Goal: Browse casually

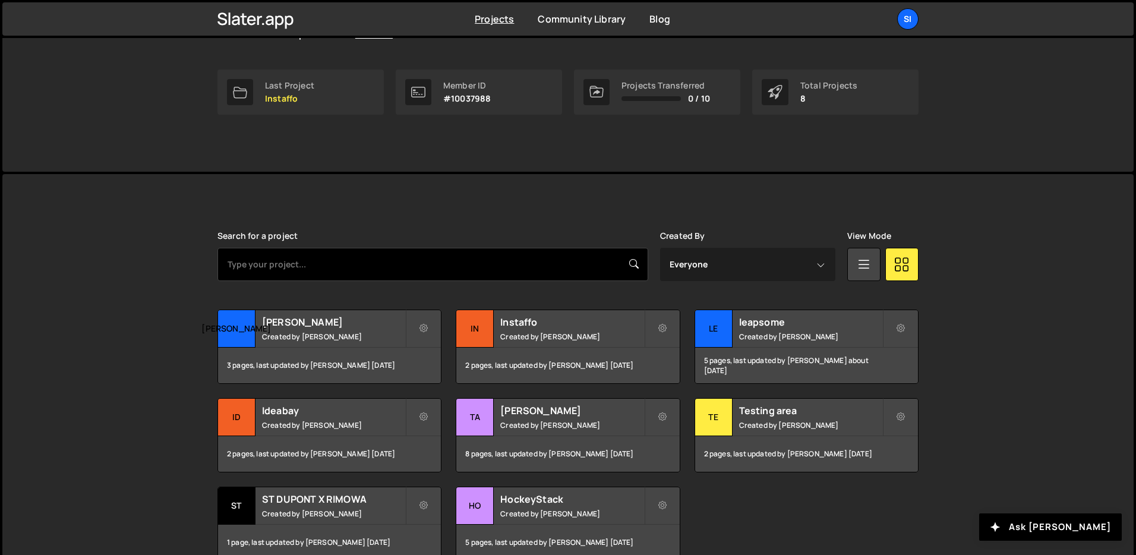
scroll to position [198, 0]
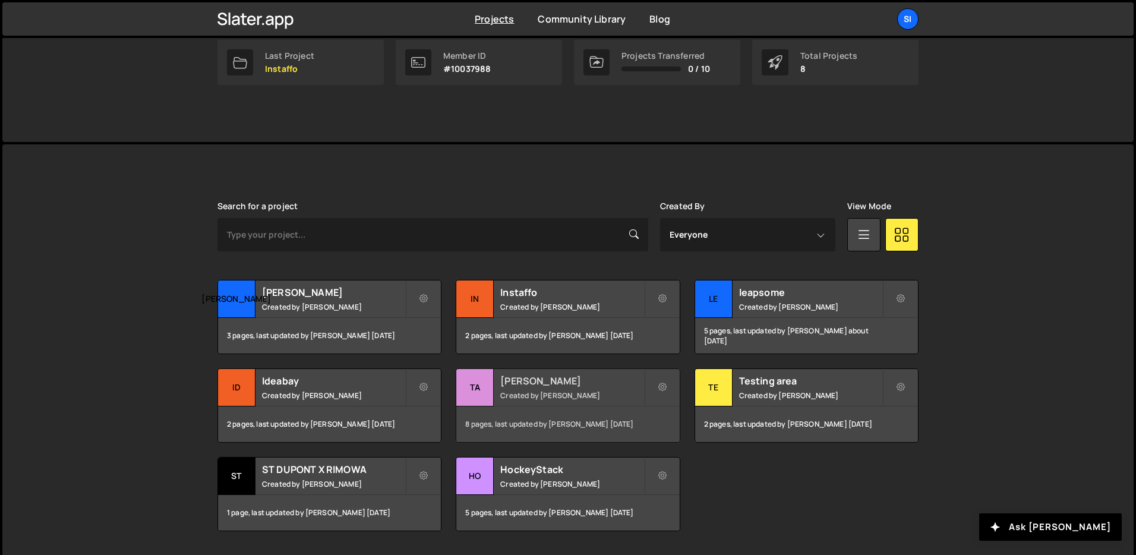
click at [592, 391] on small "Created by [PERSON_NAME]" at bounding box center [571, 395] width 143 height 10
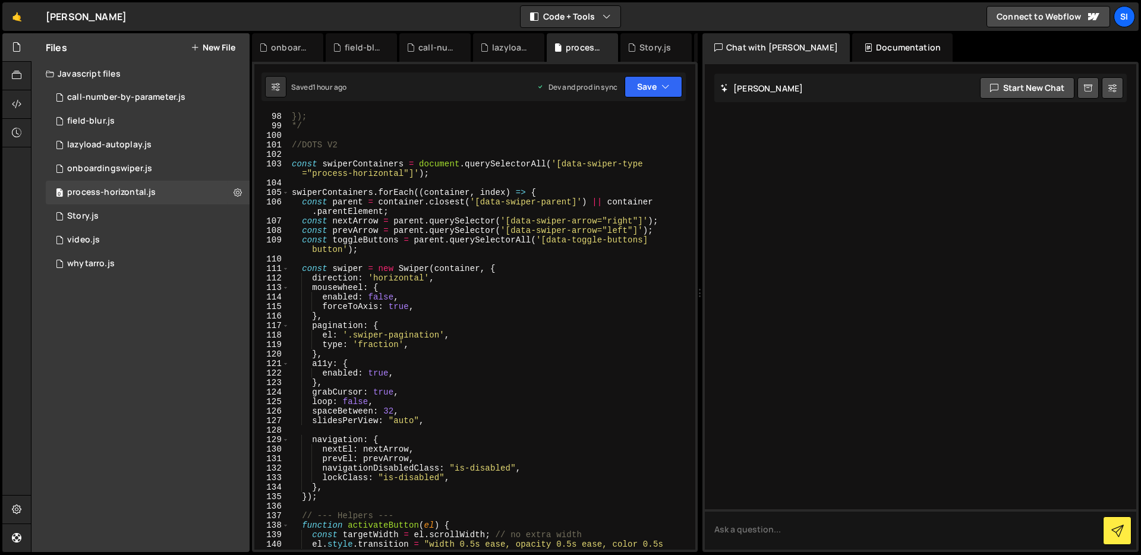
scroll to position [969, 0]
click at [157, 105] on div "0 call-number-by-parameter.js 0" at bounding box center [148, 98] width 204 height 24
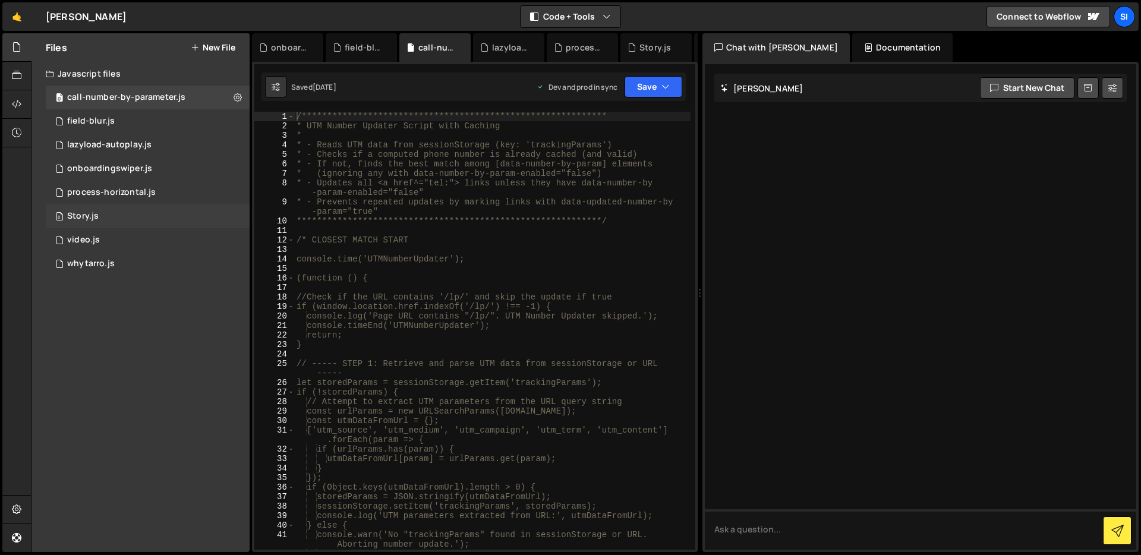
click at [151, 204] on div "0 Story.js 0" at bounding box center [148, 216] width 204 height 24
